Goal: Navigation & Orientation: Understand site structure

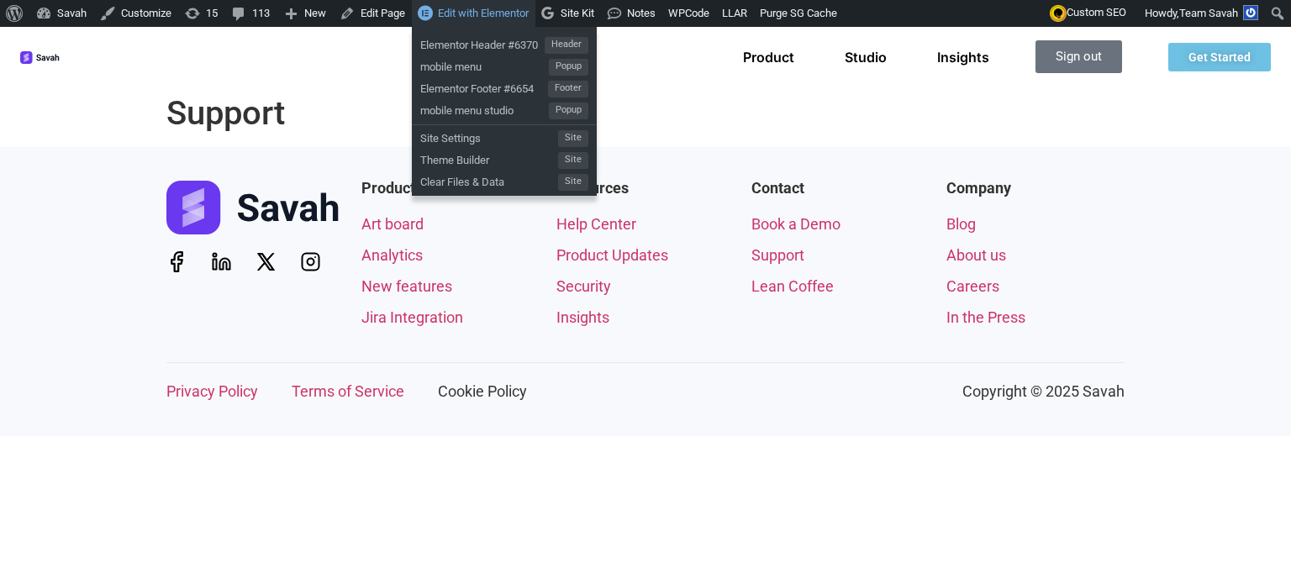
click at [504, 15] on span "Edit with Elementor" at bounding box center [483, 13] width 91 height 13
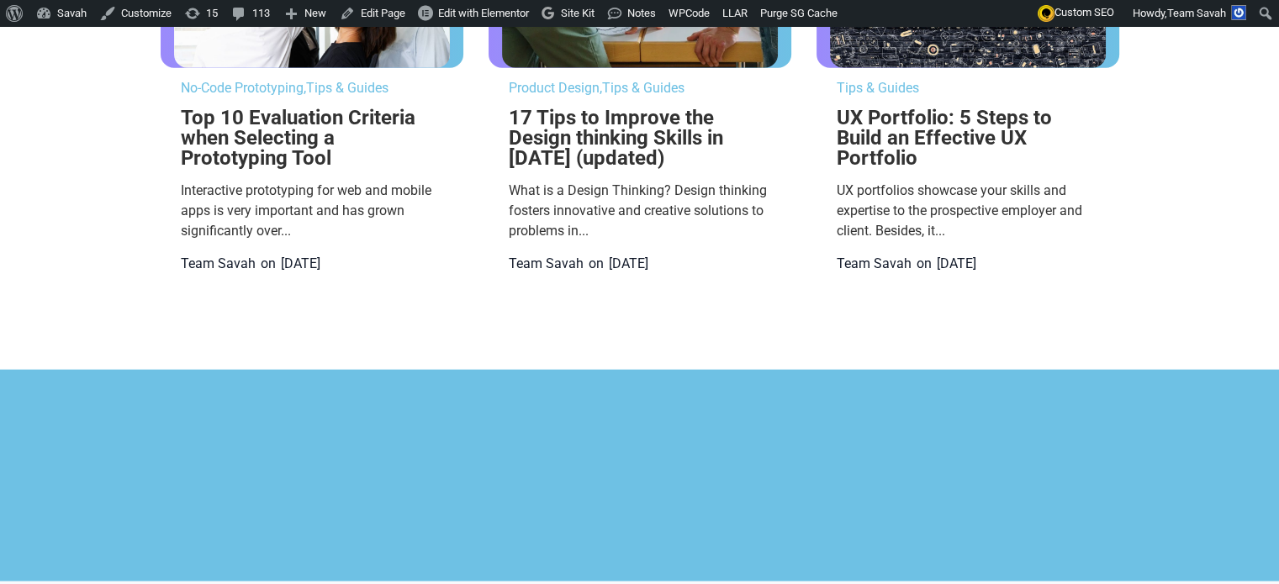
scroll to position [4455, 0]
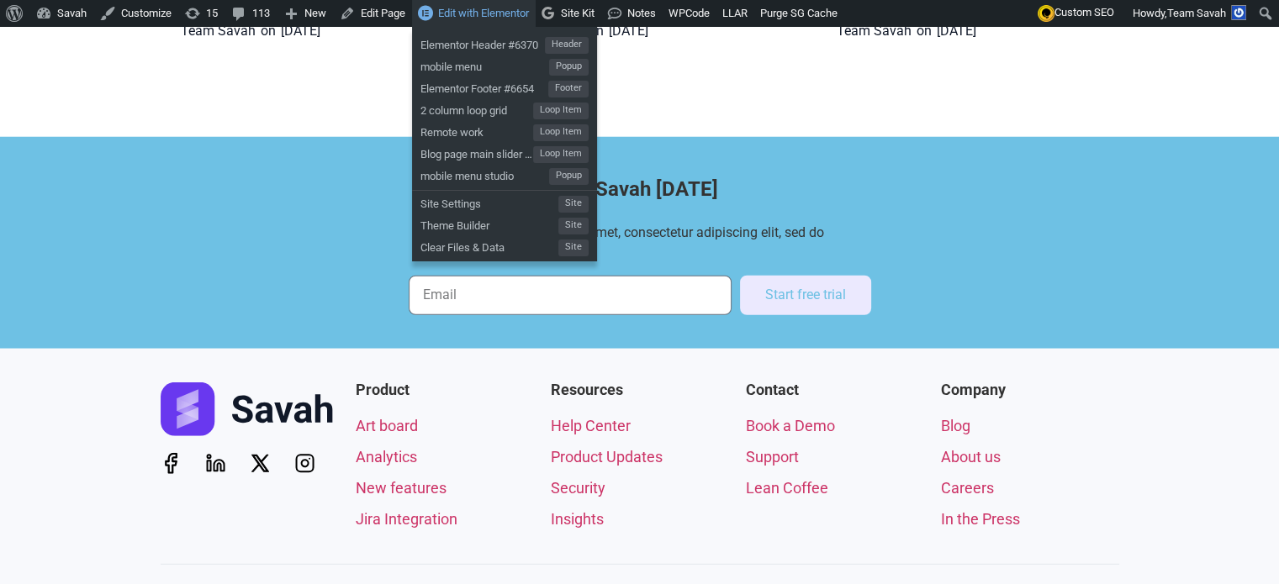
click at [497, 7] on span "Edit with Elementor" at bounding box center [483, 13] width 91 height 13
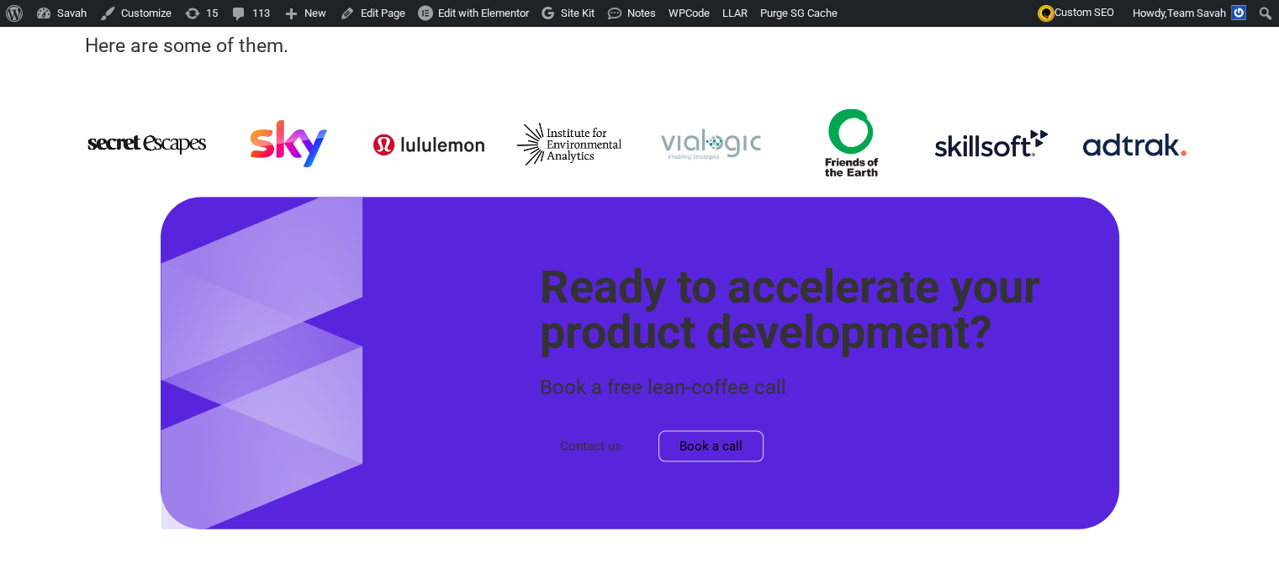
scroll to position [3531, 0]
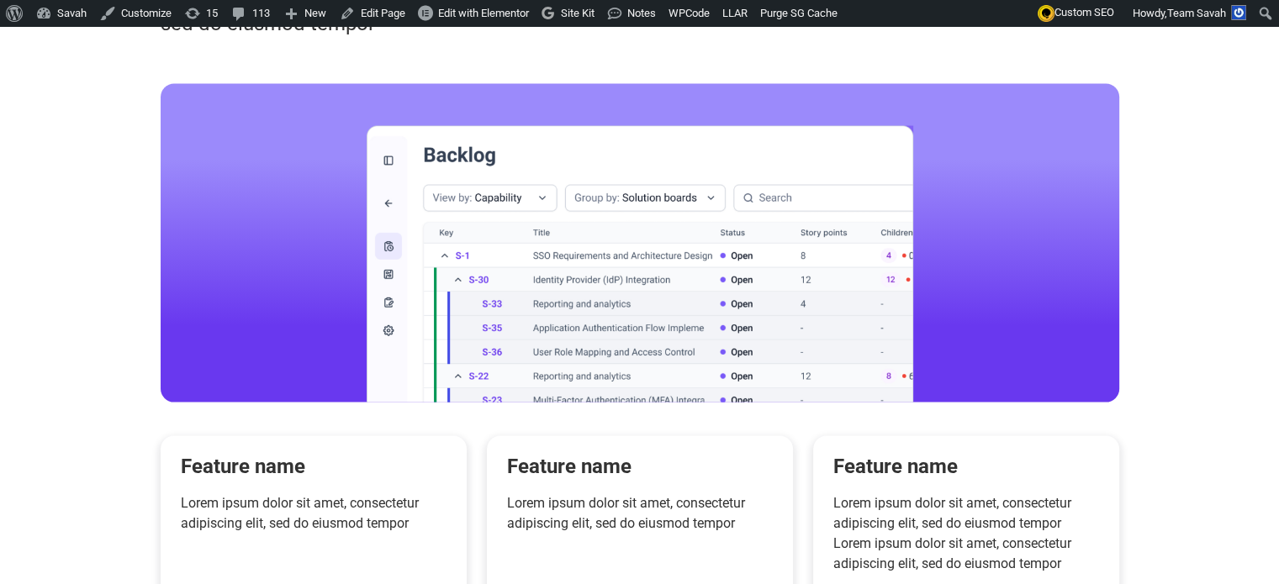
scroll to position [3838, 0]
